Goal: Find specific page/section: Find specific page/section

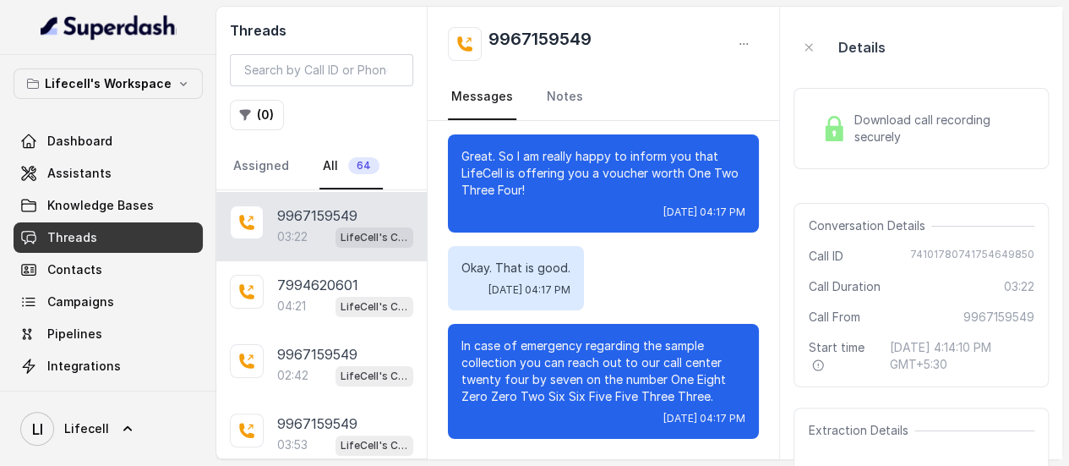
scroll to position [272, 0]
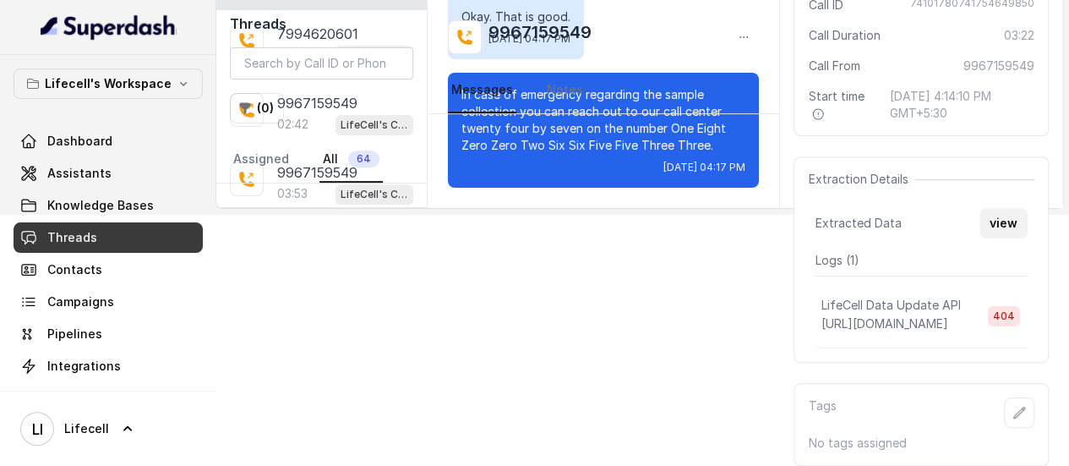
click at [1009, 208] on button "view" at bounding box center [1004, 223] width 48 height 30
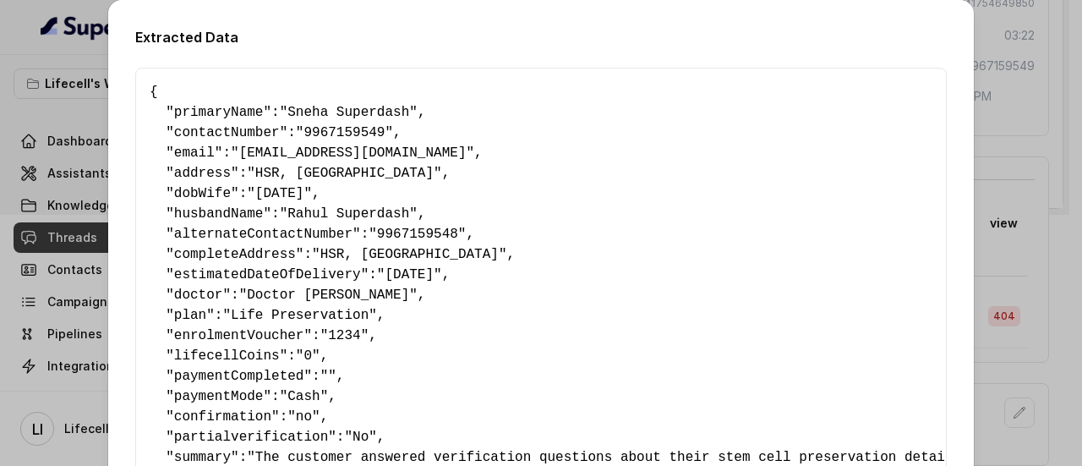
click at [1001, 99] on div "Extracted Data { " primaryName ": "Sneha Superdash" , " contactNumber ": "99671…" at bounding box center [541, 233] width 1082 height 466
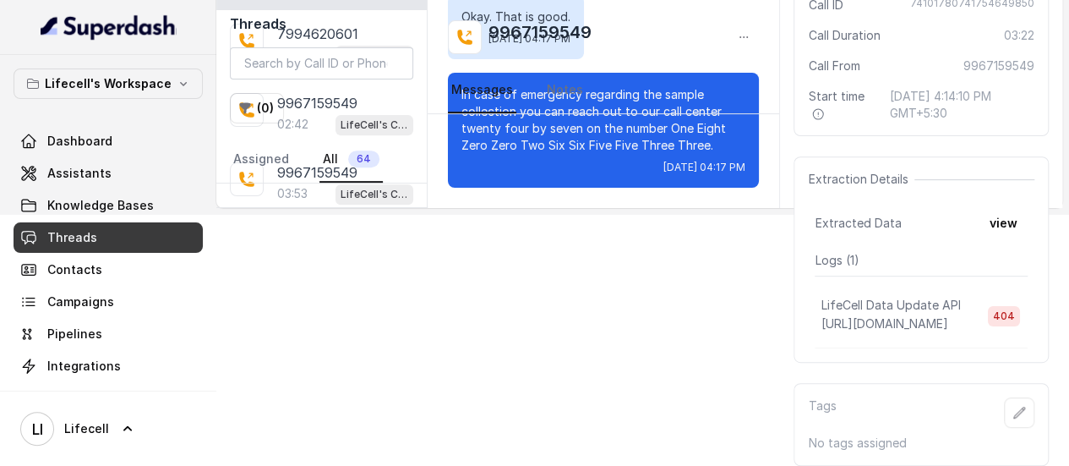
scroll to position [0, 0]
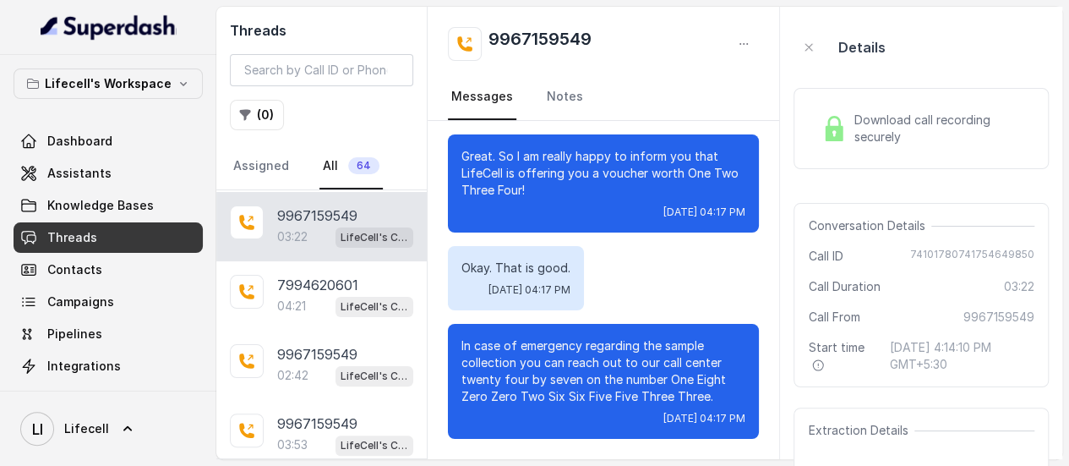
click at [913, 129] on span "Download call recording securely" at bounding box center [941, 129] width 174 height 34
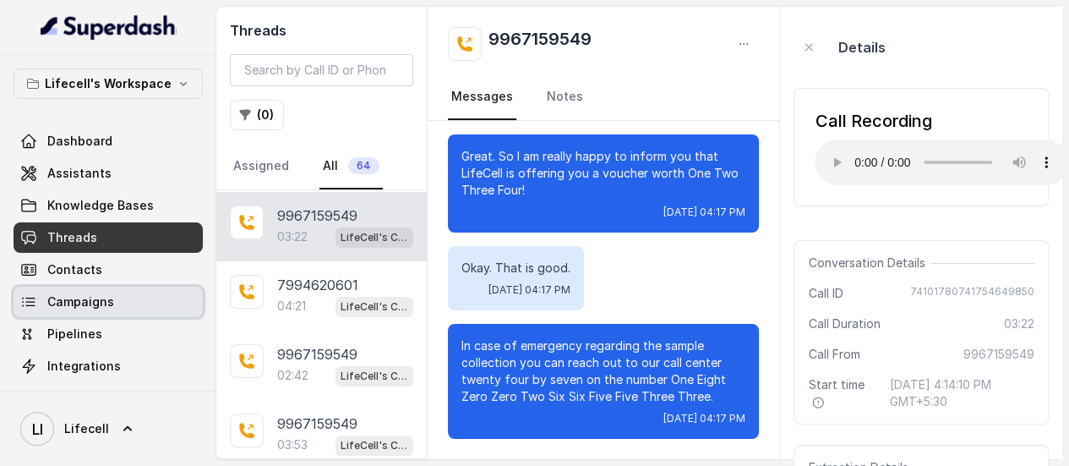
click at [85, 296] on span "Campaigns" at bounding box center [80, 301] width 67 height 17
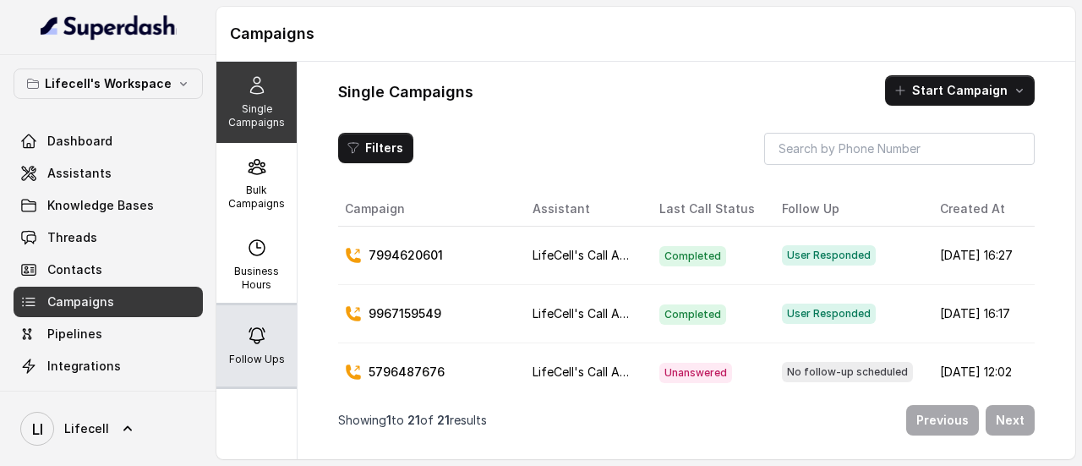
click at [257, 361] on p "Follow Ups" at bounding box center [257, 359] width 56 height 14
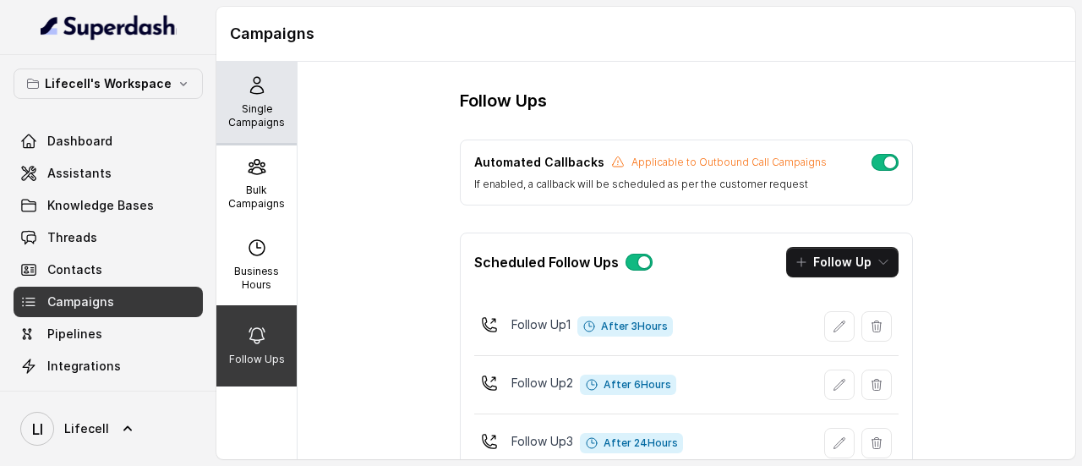
click at [252, 116] on p "Single Campaigns" at bounding box center [256, 115] width 67 height 27
